Goal: Task Accomplishment & Management: Manage account settings

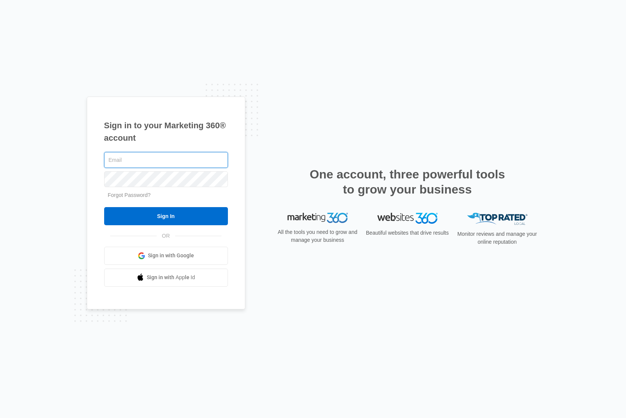
click at [168, 157] on input "text" at bounding box center [166, 160] width 124 height 16
type input "[PERSON_NAME][EMAIL_ADDRESS][PERSON_NAME][DOMAIN_NAME]"
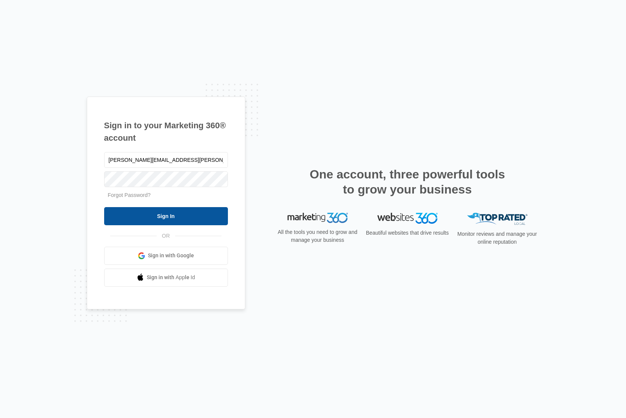
click at [166, 214] on input "Sign In" at bounding box center [166, 216] width 124 height 18
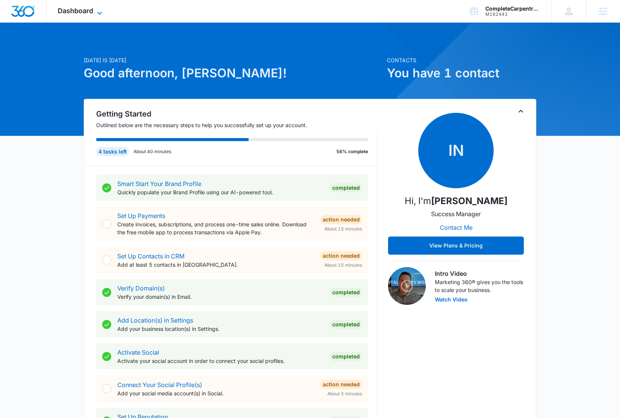
click at [96, 12] on icon at bounding box center [99, 13] width 9 height 9
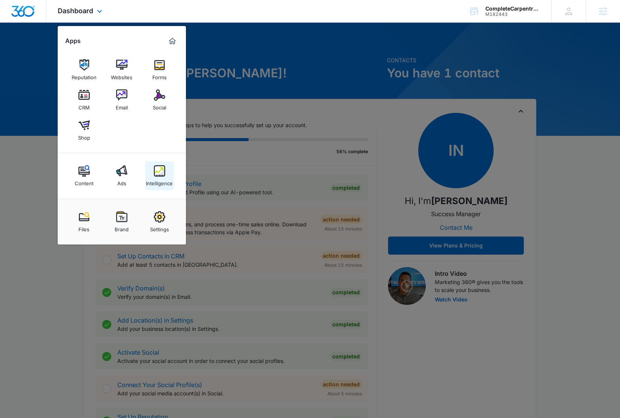
click at [156, 174] on img at bounding box center [159, 170] width 11 height 11
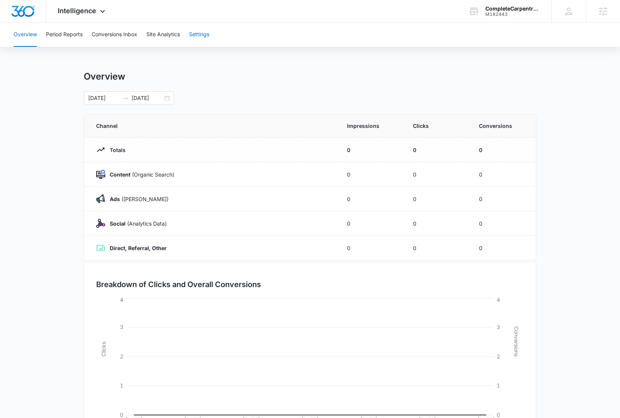
click at [208, 33] on button "Settings" at bounding box center [199, 35] width 20 height 24
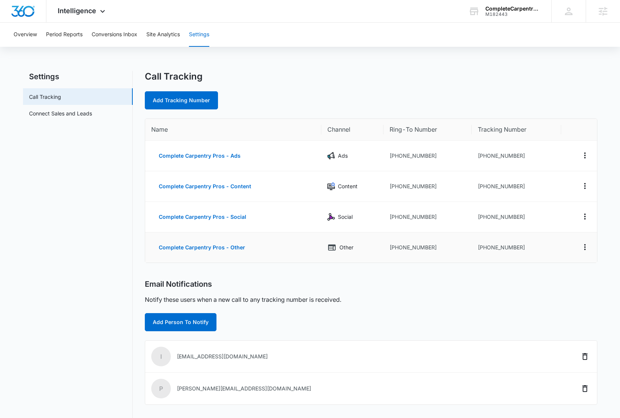
click at [432, 248] on td "+16173691799" at bounding box center [428, 247] width 88 height 30
